Goal: Task Accomplishment & Management: Use online tool/utility

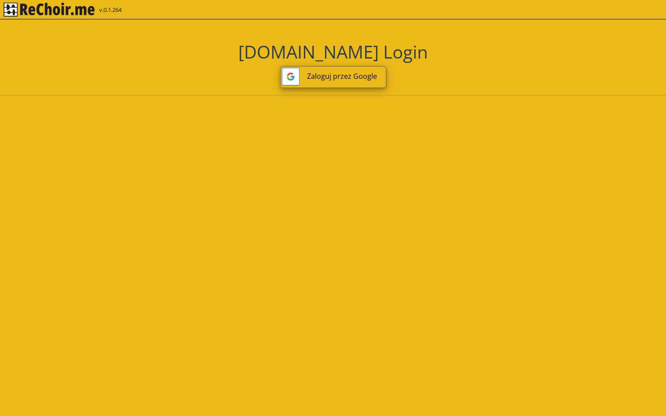
click at [361, 74] on button "Zaloguj przez Google" at bounding box center [333, 77] width 106 height 22
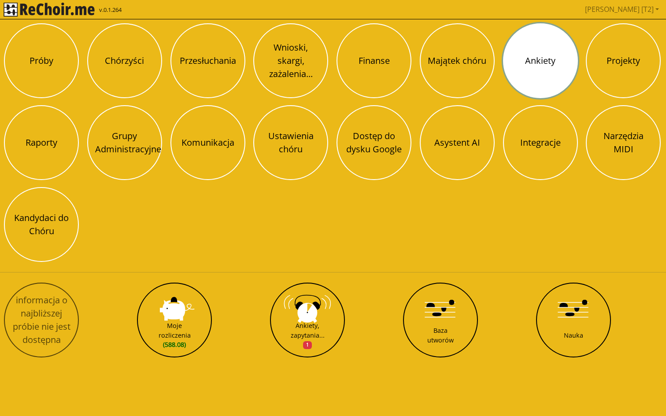
click at [527, 69] on button "Ankiety" at bounding box center [540, 60] width 75 height 75
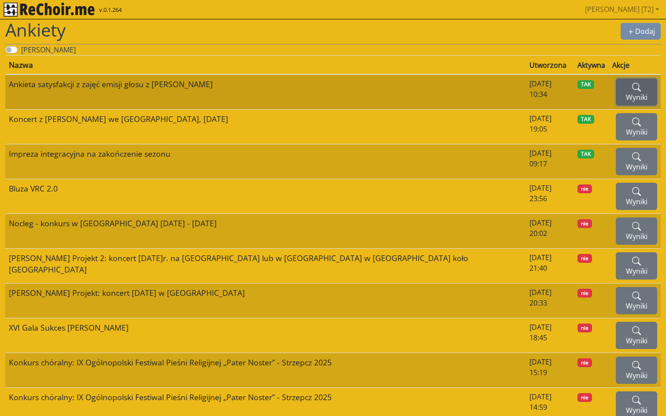
click at [623, 86] on button "Wyniki" at bounding box center [636, 91] width 41 height 27
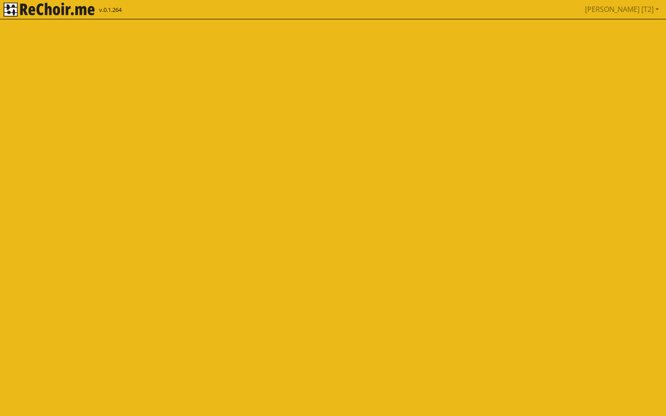
select select
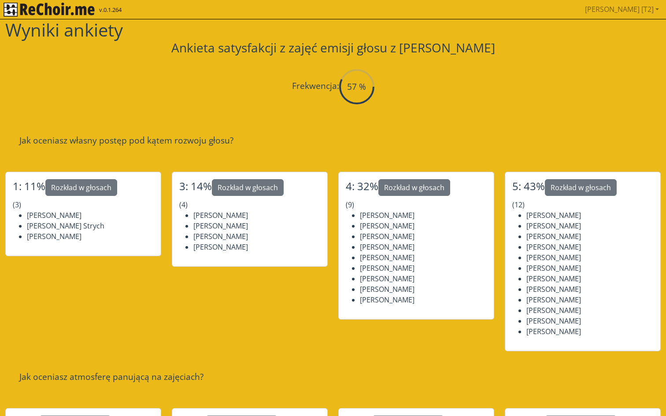
click at [71, 15] on img "rekłajer mi" at bounding box center [49, 10] width 91 height 14
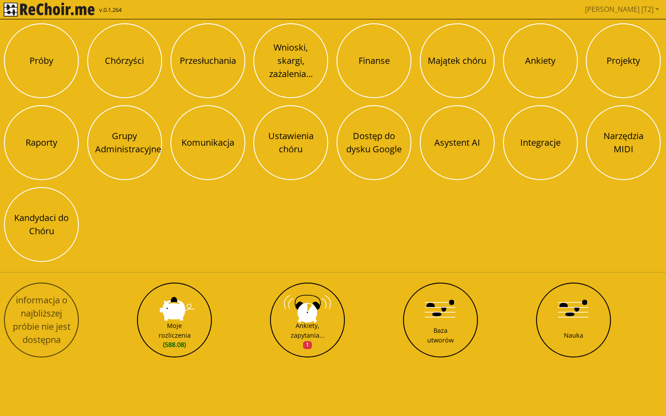
click at [47, 10] on img "rekłajer mi" at bounding box center [49, 10] width 91 height 14
